Goal: Transaction & Acquisition: Purchase product/service

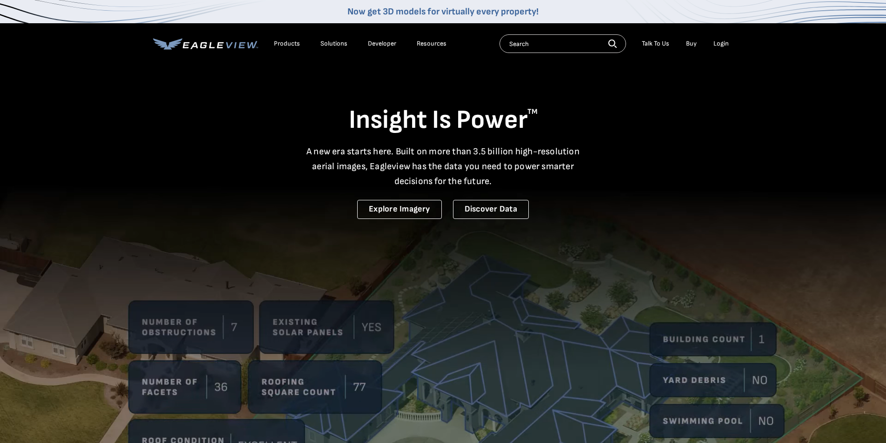
click at [726, 43] on div "Login" at bounding box center [721, 44] width 15 height 8
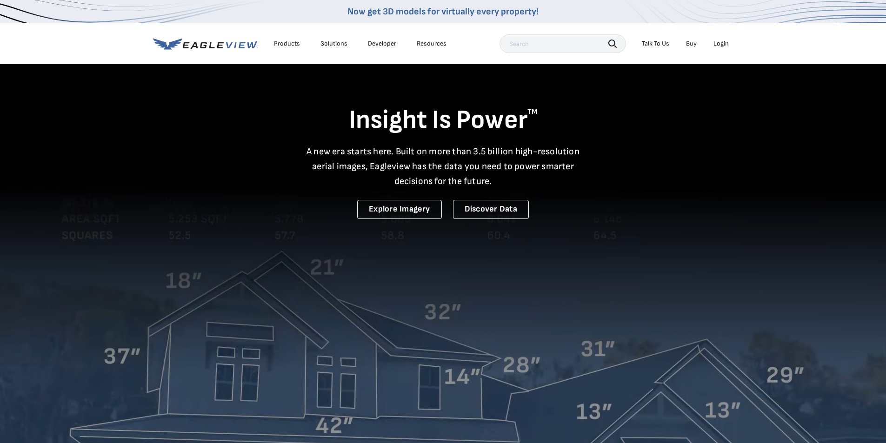
click at [722, 44] on div "Login" at bounding box center [721, 44] width 15 height 8
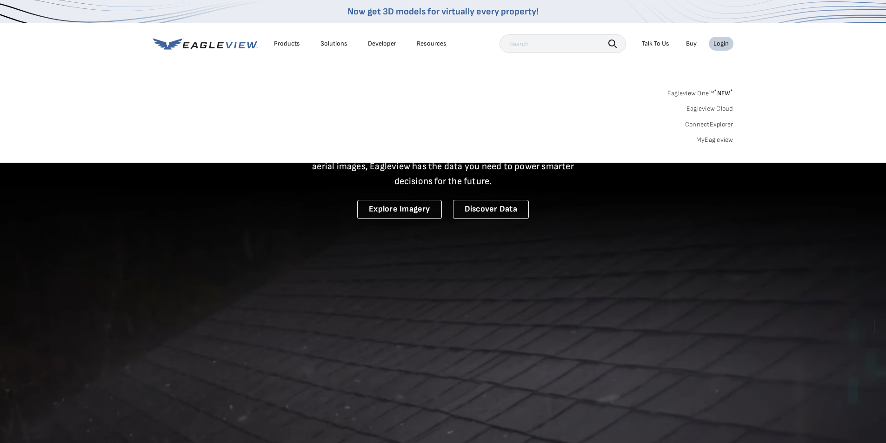
click at [715, 140] on link "MyEagleview" at bounding box center [714, 140] width 37 height 8
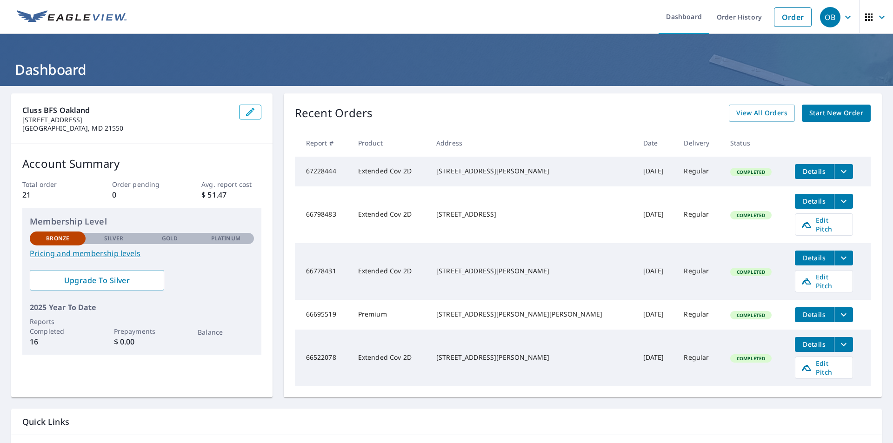
click at [823, 113] on span "Start New Order" at bounding box center [836, 113] width 54 height 12
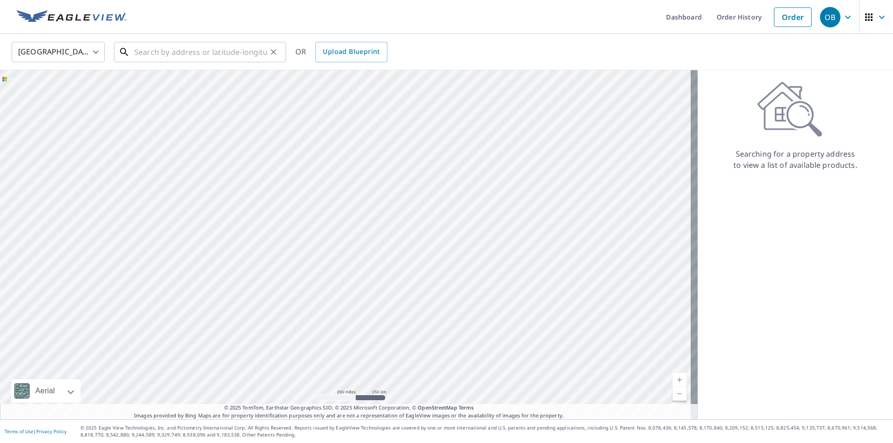
click at [224, 56] on input "text" at bounding box center [200, 52] width 133 height 26
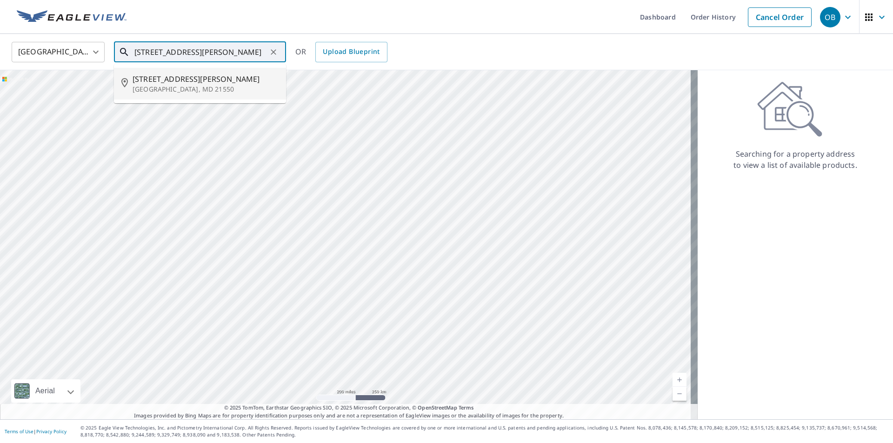
click at [160, 83] on span "[STREET_ADDRESS][PERSON_NAME]" at bounding box center [206, 79] width 146 height 11
type input "[STREET_ADDRESS][PERSON_NAME]"
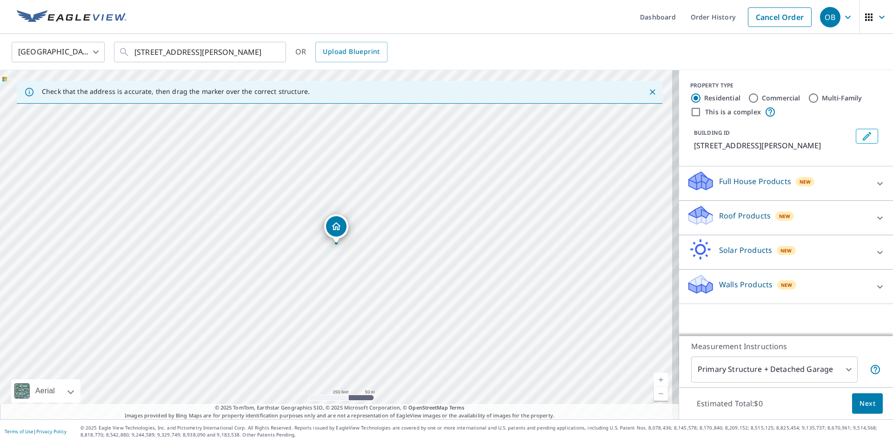
click at [654, 378] on link "Current Level 17, Zoom In" at bounding box center [661, 380] width 14 height 14
click at [654, 378] on link "Current Level 18, Zoom In" at bounding box center [661, 380] width 14 height 14
click at [654, 378] on link "Current Level 19, Zoom In" at bounding box center [661, 380] width 14 height 14
click at [654, 378] on link "Current Level 20, Zoom In Disabled" at bounding box center [661, 380] width 14 height 14
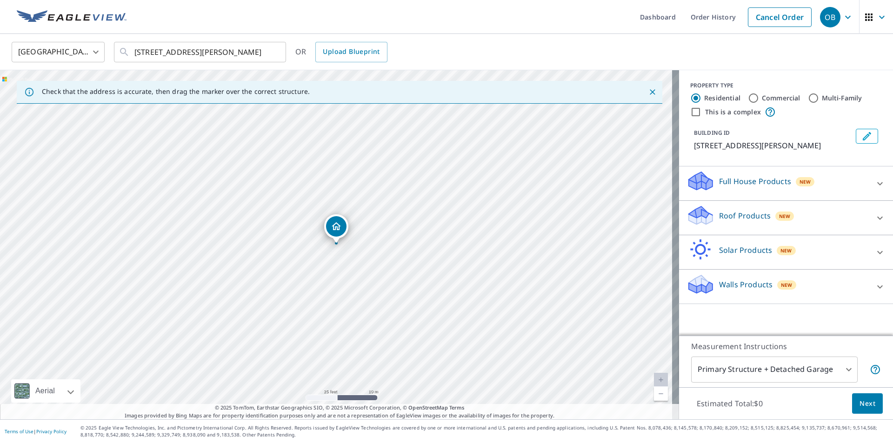
click at [654, 378] on link "Current Level 20, Zoom In Disabled" at bounding box center [661, 380] width 14 height 14
click at [655, 380] on link "Current Level 20, Zoom In Disabled" at bounding box center [661, 380] width 14 height 14
click at [381, 301] on div "734 S Blakeslee Rd Oakland, MD 21550" at bounding box center [339, 244] width 679 height 349
click at [875, 220] on icon at bounding box center [880, 218] width 11 height 11
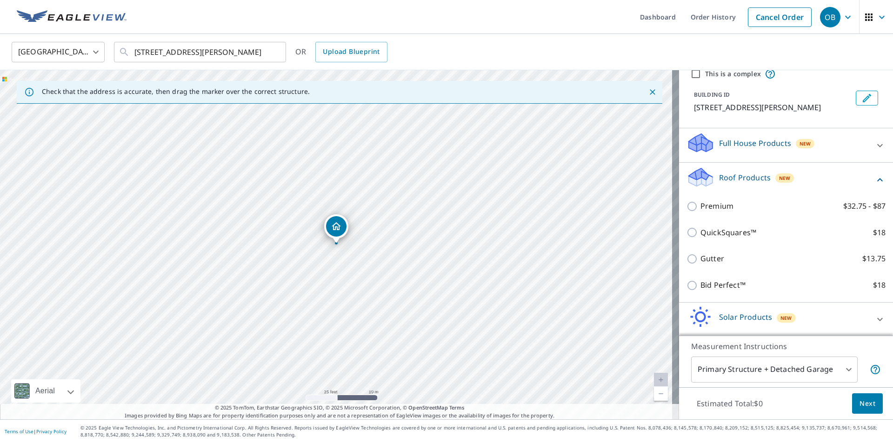
scroll to position [36, 0]
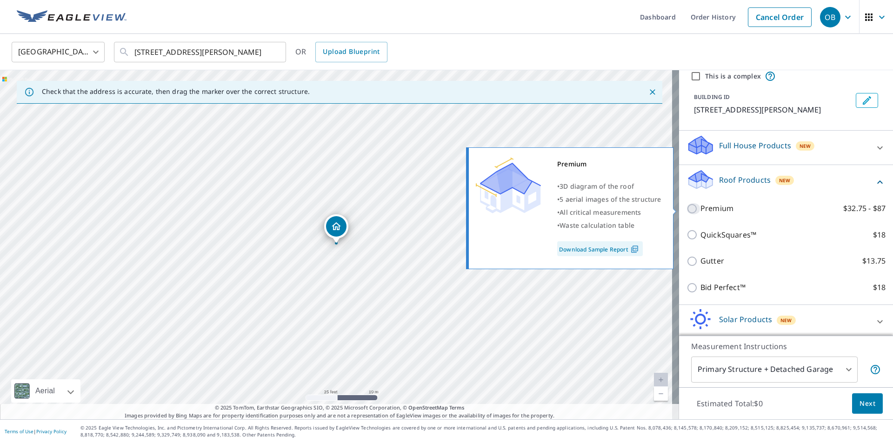
click at [687, 209] on input "Premium $32.75 - $87" at bounding box center [694, 208] width 14 height 11
checkbox input "true"
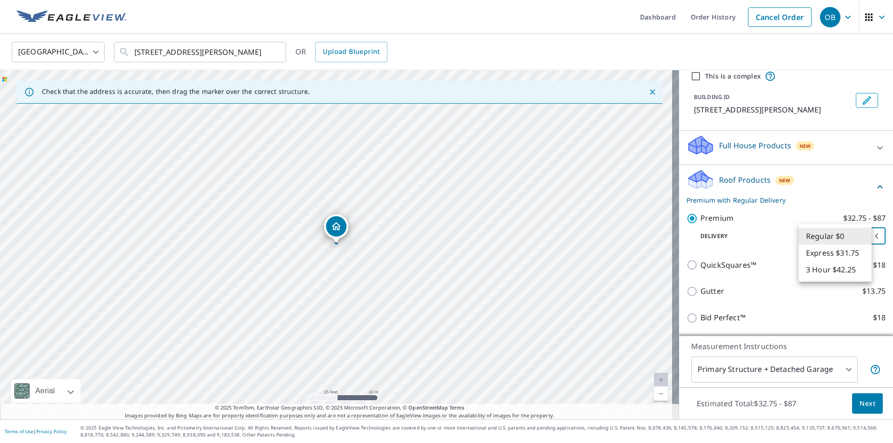
click at [864, 237] on body "OB OB Dashboard Order History Cancel Order OB United States US ​ 734 S Blakesle…" at bounding box center [446, 221] width 893 height 443
click at [846, 170] on div at bounding box center [446, 221] width 893 height 443
click at [843, 369] on body "OB OB Dashboard Order History Cancel Order OB United States US ​ 734 S Blakesle…" at bounding box center [446, 221] width 893 height 443
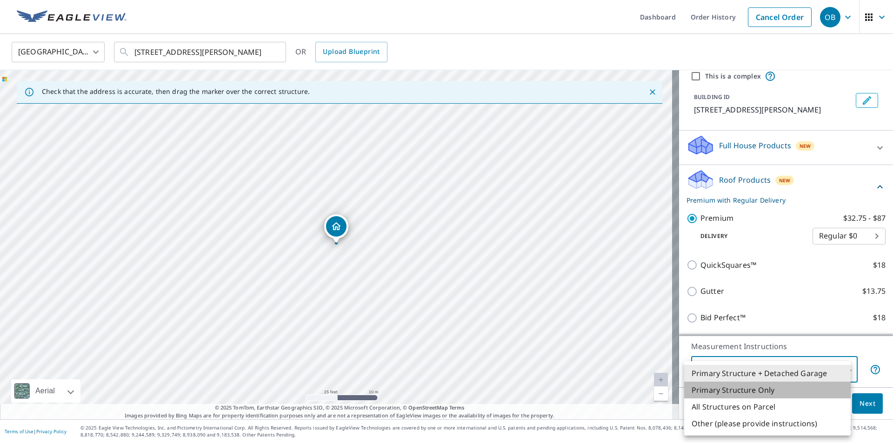
click at [777, 390] on li "Primary Structure Only" at bounding box center [767, 390] width 167 height 17
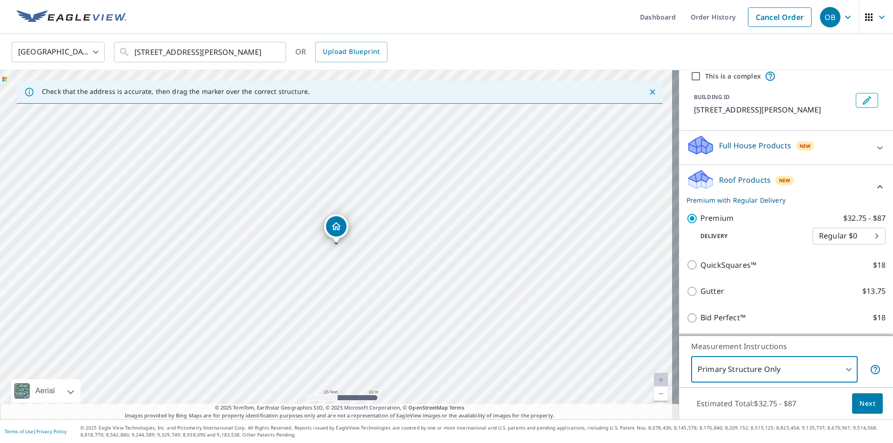
click at [844, 369] on body "OB OB Dashboard Order History Cancel Order OB United States US ​ 734 S Blakesle…" at bounding box center [446, 221] width 893 height 443
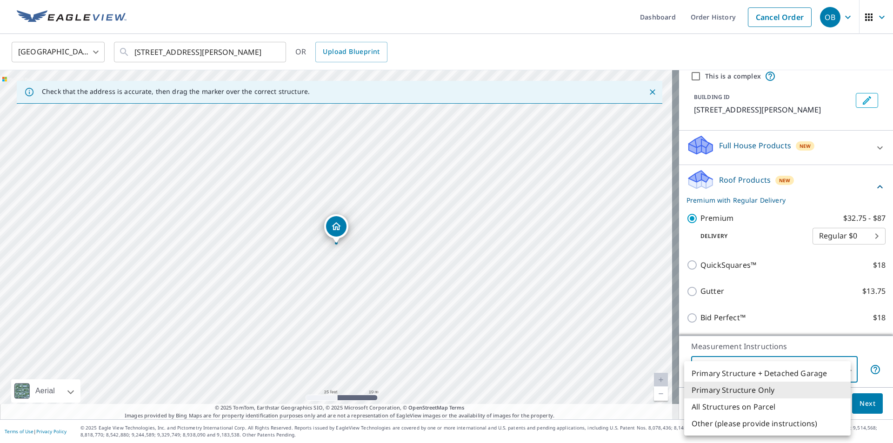
click at [796, 377] on li "Primary Structure + Detached Garage" at bounding box center [767, 373] width 167 height 17
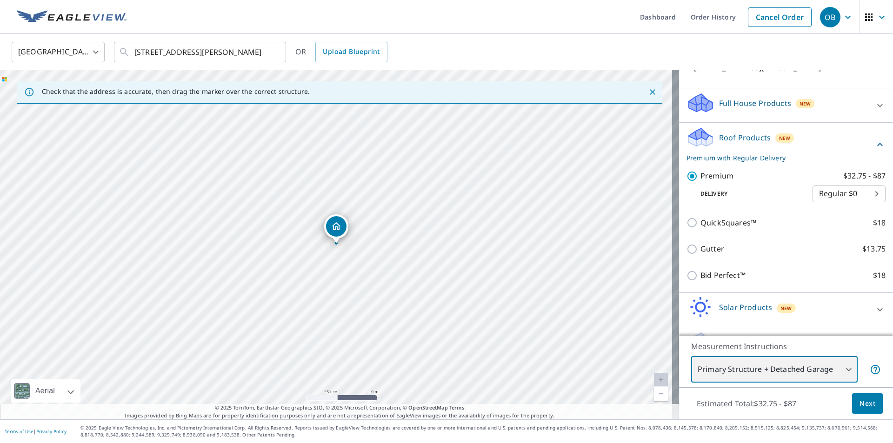
scroll to position [104, 0]
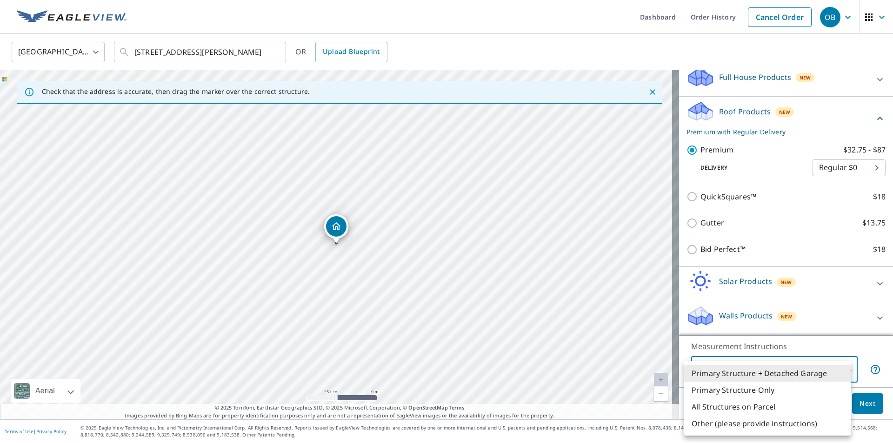
click at [843, 372] on body "OB OB Dashboard Order History Cancel Order OB United States US ​ 734 S Blakesle…" at bounding box center [446, 221] width 893 height 443
click at [749, 395] on li "Primary Structure Only" at bounding box center [767, 390] width 167 height 17
type input "2"
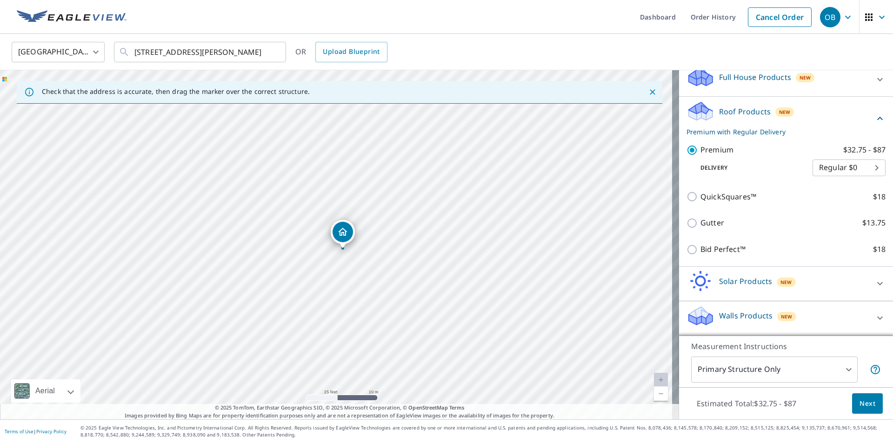
drag, startPoint x: 334, startPoint y: 236, endPoint x: 341, endPoint y: 241, distance: 7.9
click at [341, 241] on div "Dropped pin, building 1, Residential property, 734 S Blakeslee Rd Oakland, MD 2…" at bounding box center [336, 238] width 12 height 9
click at [340, 230] on div "734 S Blakeslee Rd Oakland, MD 21550" at bounding box center [346, 227] width 120 height 16
click at [340, 230] on icon "Dropped pin, building 1, Residential property, 734 S Blakeslee Rd Oakland, MD 2…" at bounding box center [336, 226] width 11 height 11
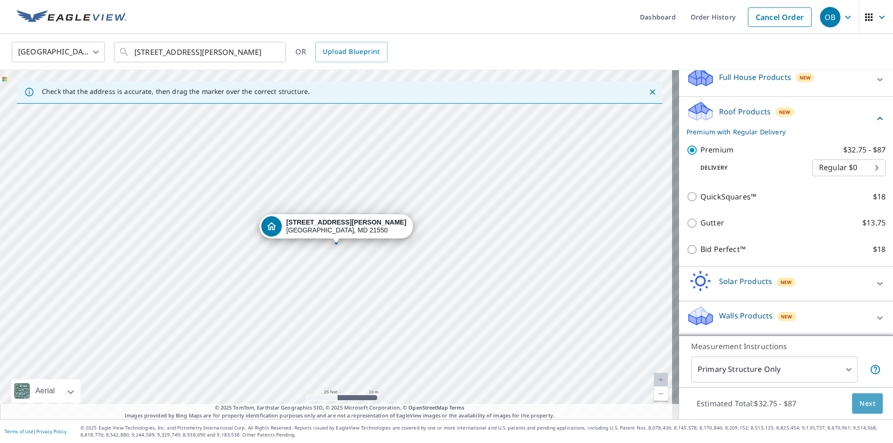
click at [866, 402] on span "Next" at bounding box center [868, 404] width 16 height 12
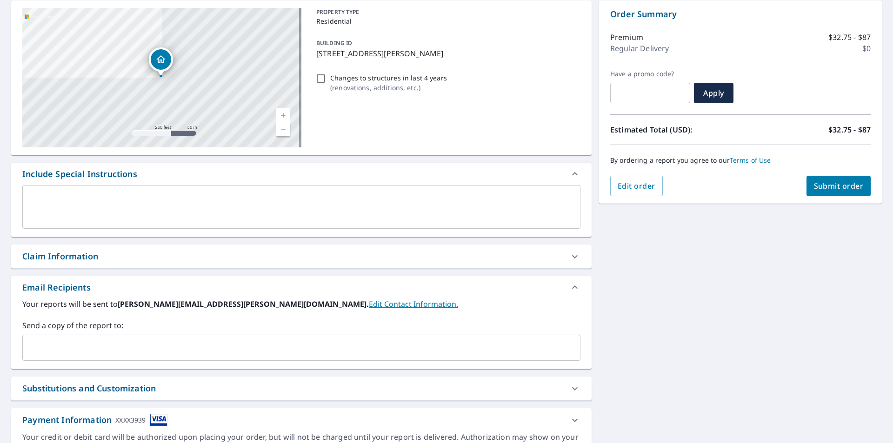
scroll to position [140, 0]
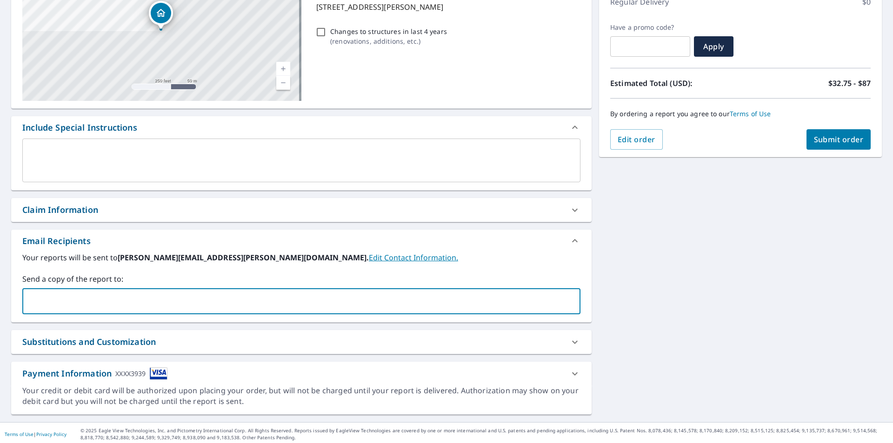
click at [62, 298] on input "text" at bounding box center [295, 302] width 536 height 18
type input "b"
type input "bwhite@occluss.com"
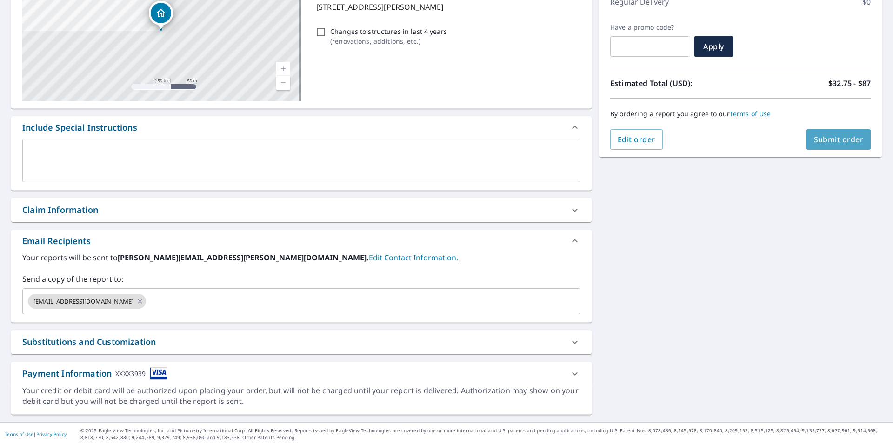
click at [829, 139] on span "Submit order" at bounding box center [839, 139] width 50 height 10
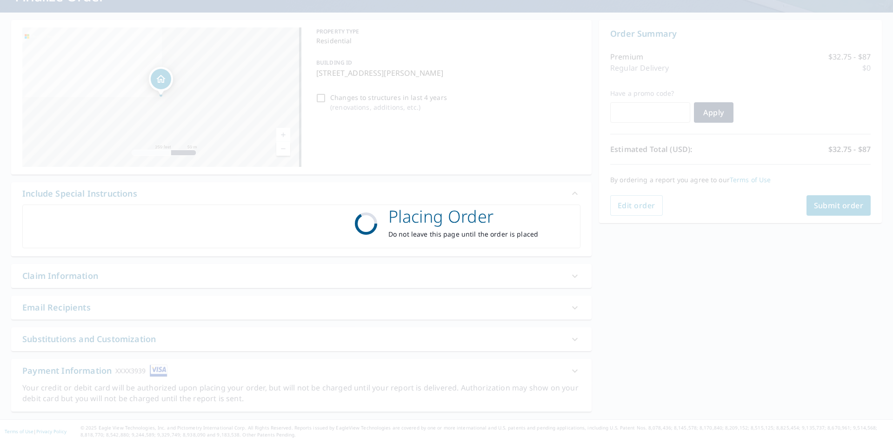
scroll to position [74, 0]
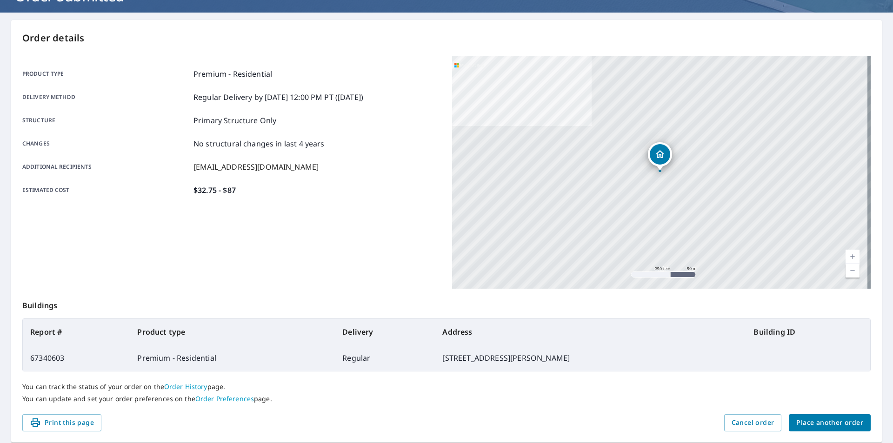
drag, startPoint x: 752, startPoint y: 420, endPoint x: 195, endPoint y: 423, distance: 556.9
click at [234, 421] on div "Print this page Cancel order Place another order" at bounding box center [446, 423] width 849 height 17
click at [89, 425] on span "Print this page" at bounding box center [62, 423] width 64 height 12
